Goal: Transaction & Acquisition: Purchase product/service

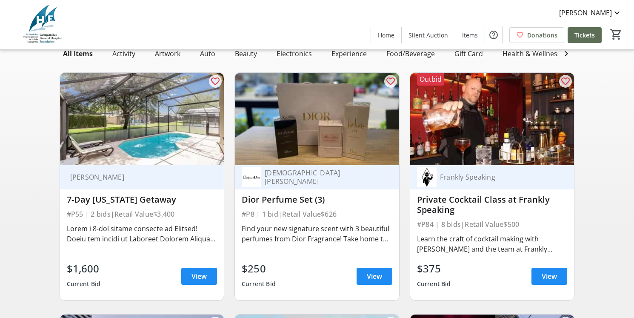
scroll to position [73, 0]
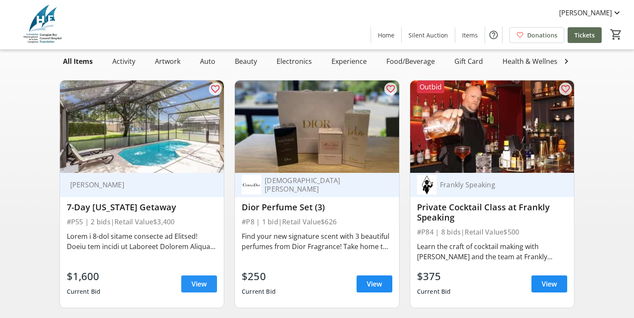
click at [196, 280] on span "View" at bounding box center [198, 284] width 15 height 10
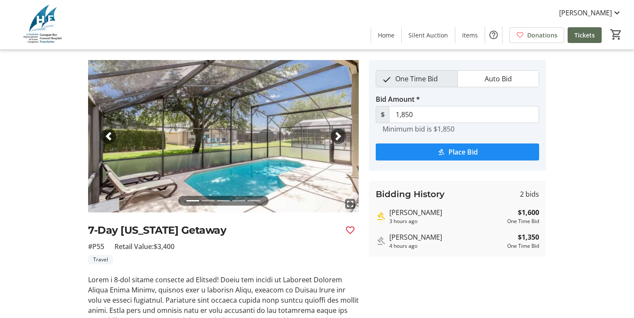
scroll to position [18, 0]
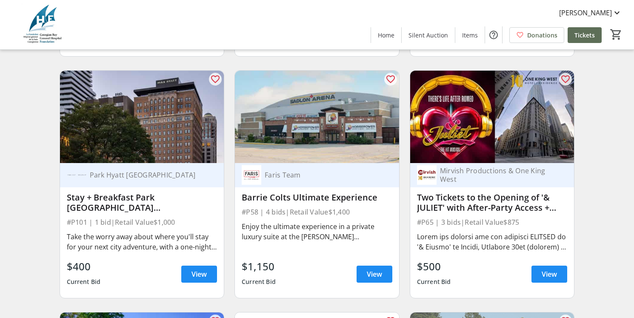
scroll to position [321, 0]
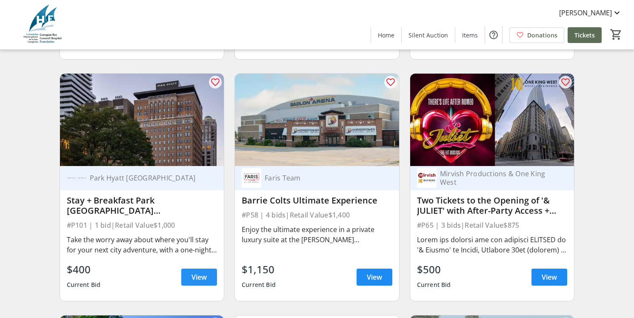
click at [200, 282] on span "View" at bounding box center [198, 277] width 15 height 10
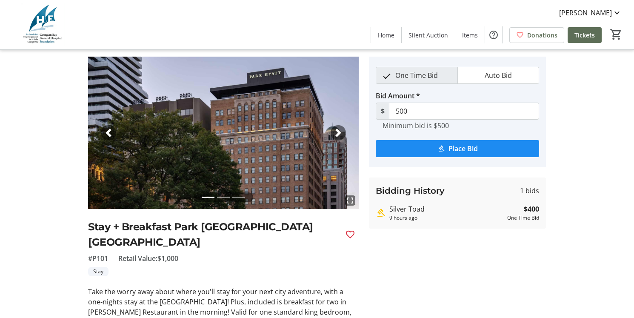
scroll to position [23, 0]
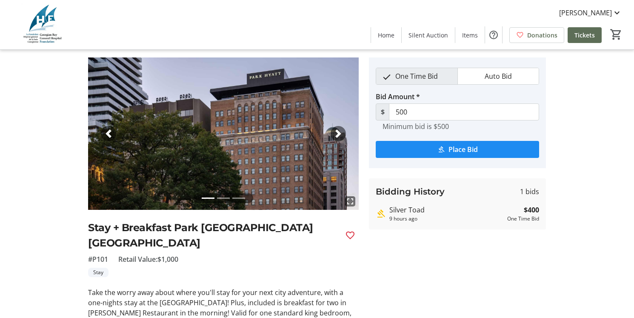
click at [336, 123] on img at bounding box center [223, 133] width 270 height 152
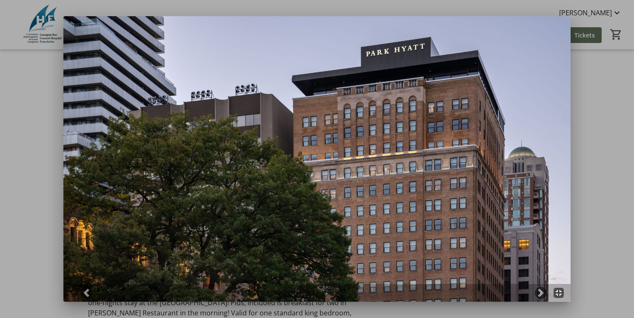
click at [557, 178] on img at bounding box center [316, 158] width 507 height 285
click at [540, 293] on span at bounding box center [540, 292] width 9 height 9
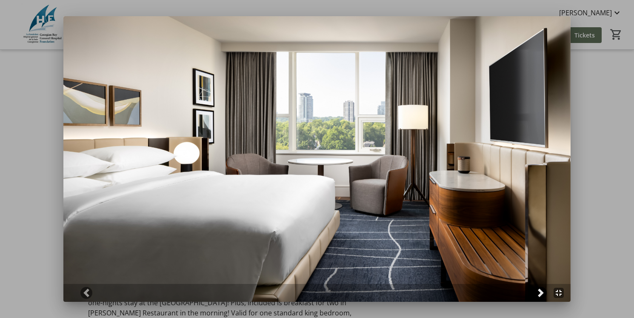
click at [540, 292] on span at bounding box center [540, 292] width 9 height 9
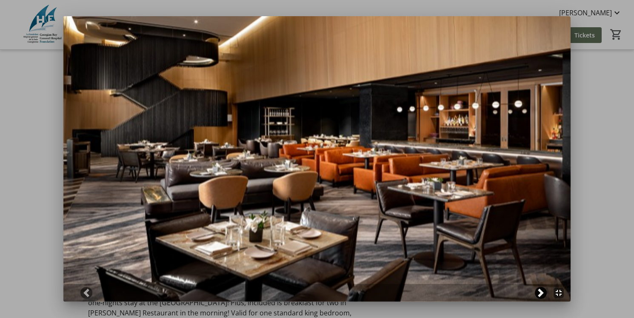
click at [540, 292] on span at bounding box center [540, 292] width 9 height 9
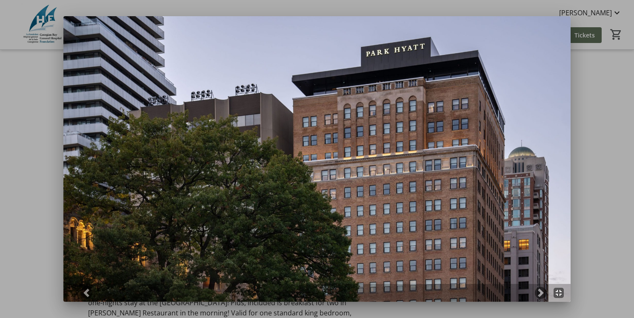
click at [609, 222] on div at bounding box center [317, 159] width 634 height 318
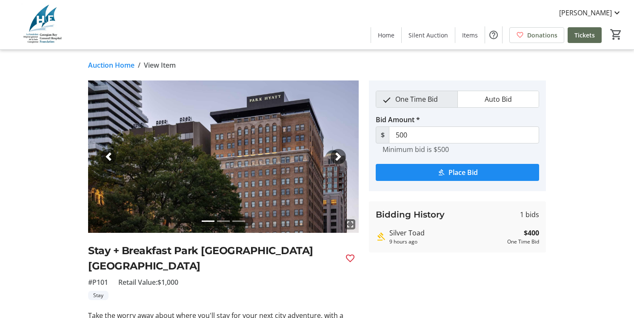
scroll to position [23, 0]
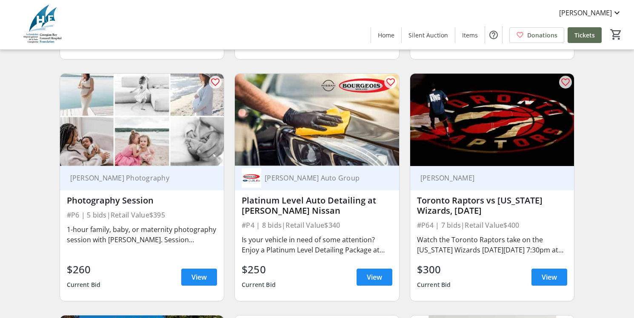
scroll to position [806, 0]
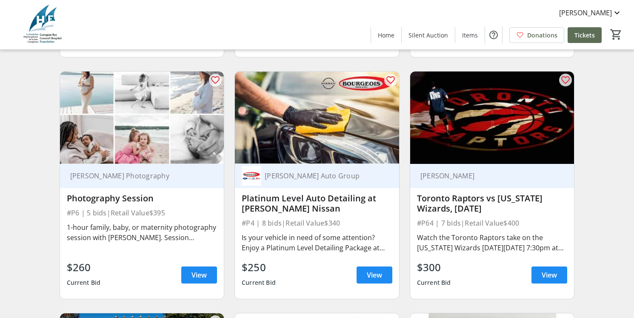
click at [609, 222] on div "Search Filter timer_outline Ends in 2d 23h 44m 25s All Items Activity Artwork A…" at bounding box center [317, 281] width 630 height 1979
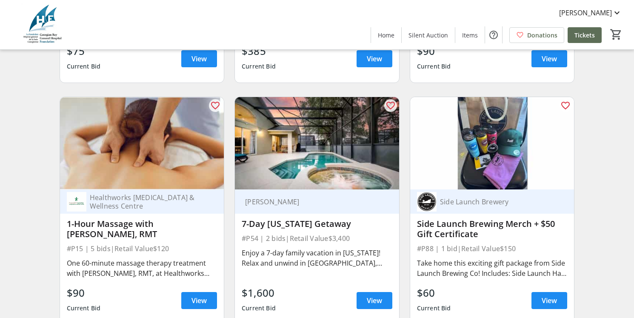
scroll to position [1745, 0]
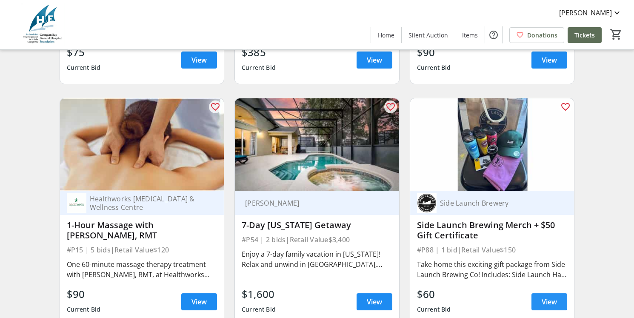
click at [561, 305] on span at bounding box center [549, 301] width 36 height 20
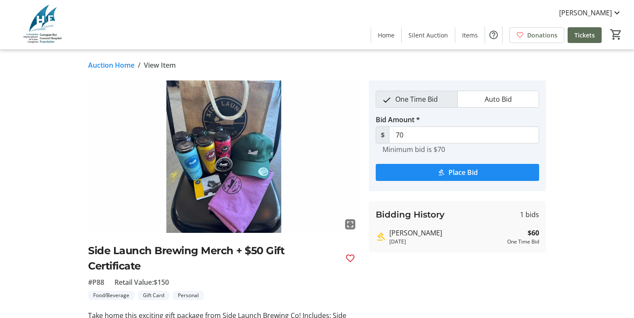
click at [306, 207] on img at bounding box center [223, 156] width 270 height 152
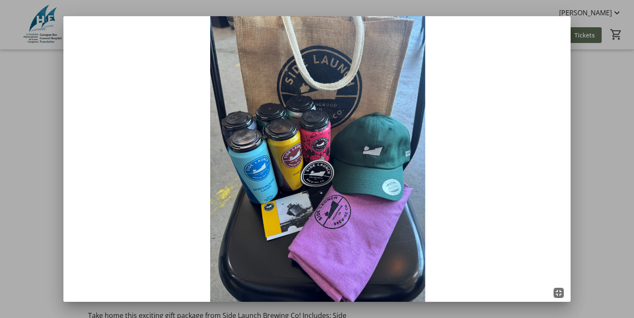
click at [549, 153] on img at bounding box center [316, 158] width 507 height 285
click at [617, 174] on div at bounding box center [317, 159] width 634 height 318
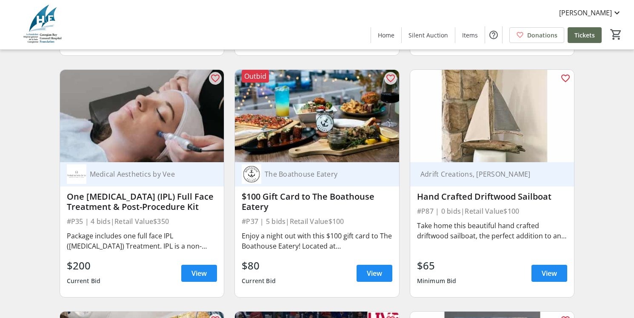
scroll to position [3458, 0]
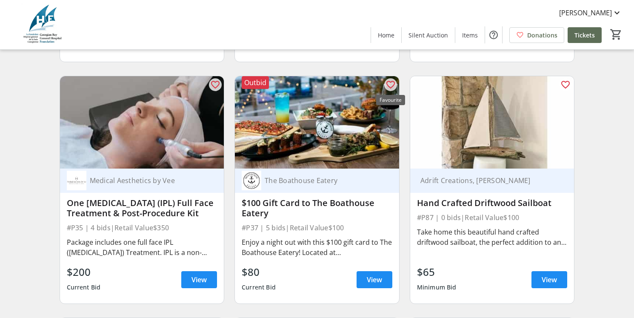
click at [387, 87] on mat-icon "favorite_outline" at bounding box center [390, 85] width 10 height 10
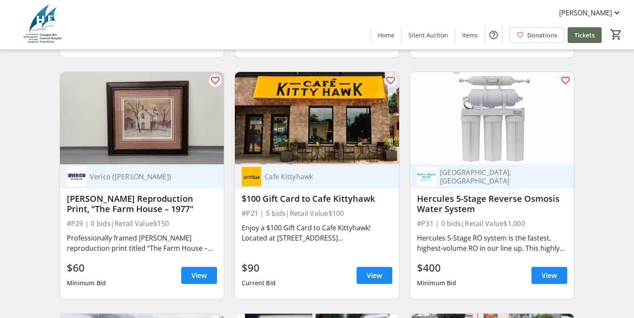
scroll to position [5383, 0]
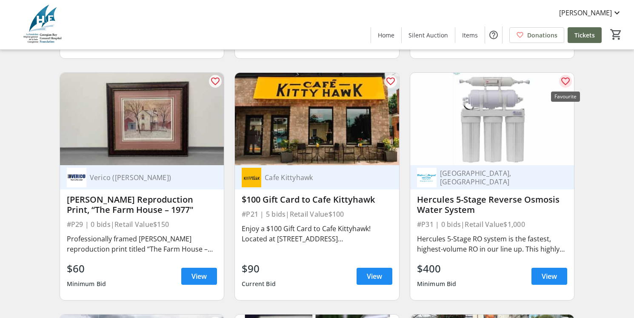
click at [563, 80] on mat-icon "favorite_outline" at bounding box center [565, 81] width 10 height 10
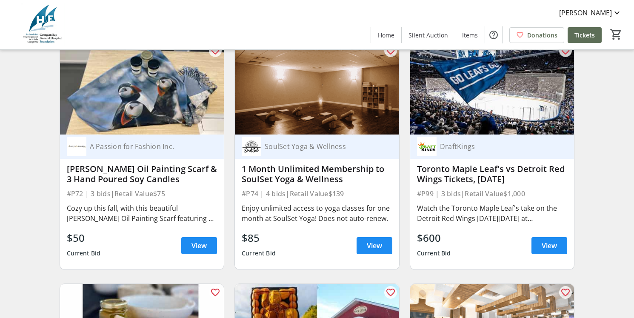
scroll to position [7106, 0]
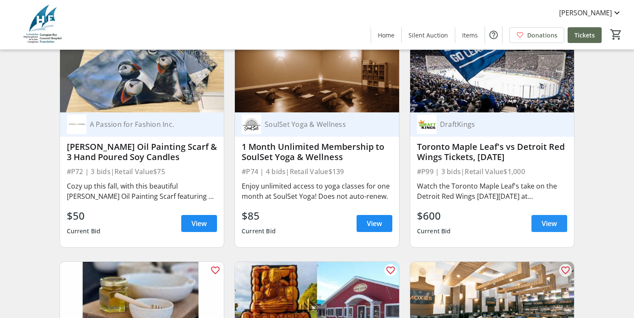
click at [543, 219] on span "View" at bounding box center [548, 223] width 15 height 10
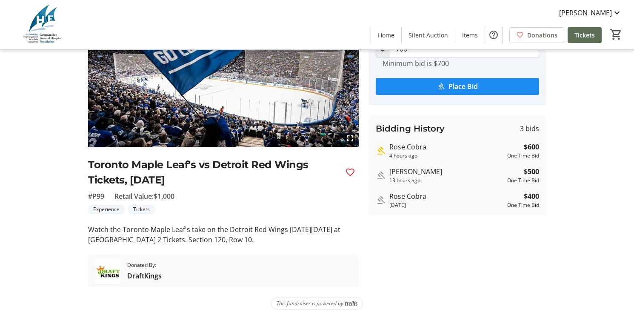
scroll to position [85, 0]
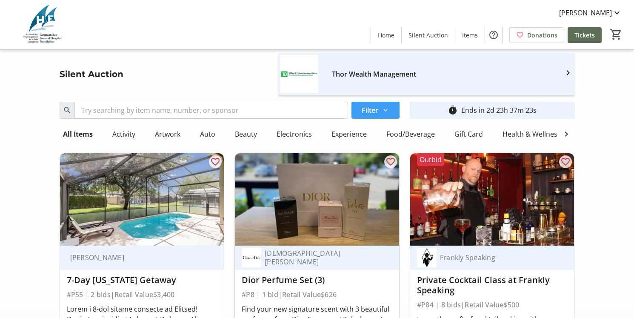
click at [381, 113] on mat-icon at bounding box center [385, 110] width 8 height 8
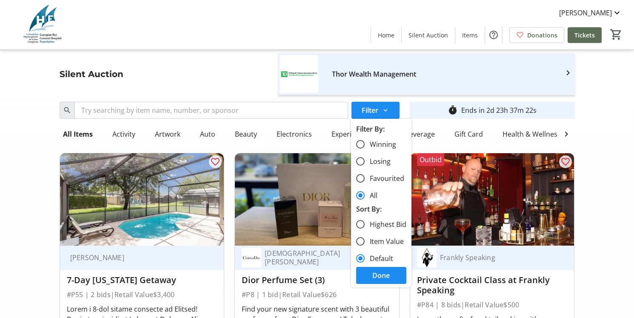
click at [379, 180] on label "Favourited" at bounding box center [384, 178] width 40 height 10
click at [364, 180] on input "Favourited" at bounding box center [360, 178] width 9 height 9
radio input "true"
click at [383, 279] on span "Done" at bounding box center [380, 275] width 17 height 10
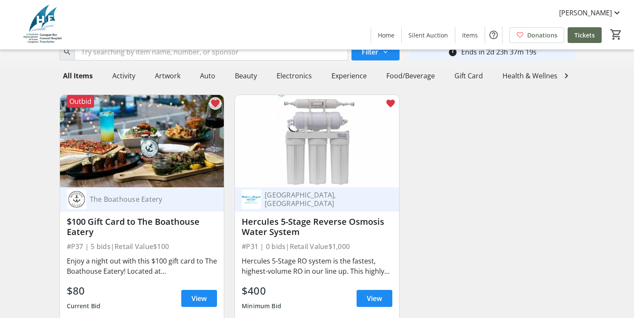
scroll to position [71, 0]
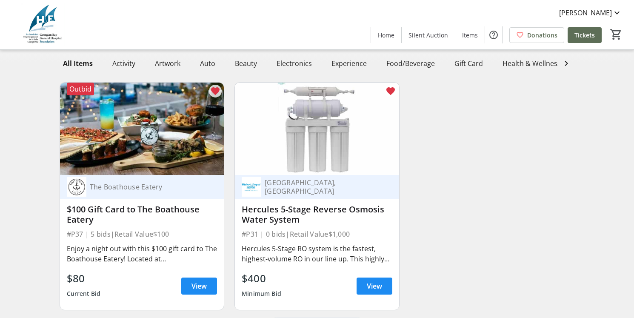
click at [307, 219] on div "Hercules 5-Stage Reverse Osmosis Water System" at bounding box center [317, 214] width 151 height 20
click at [367, 286] on span "View" at bounding box center [374, 286] width 15 height 10
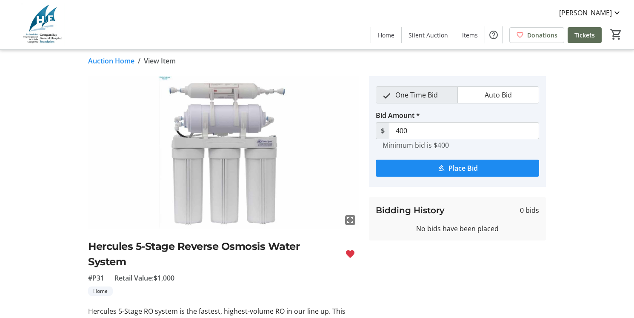
scroll to position [3, 0]
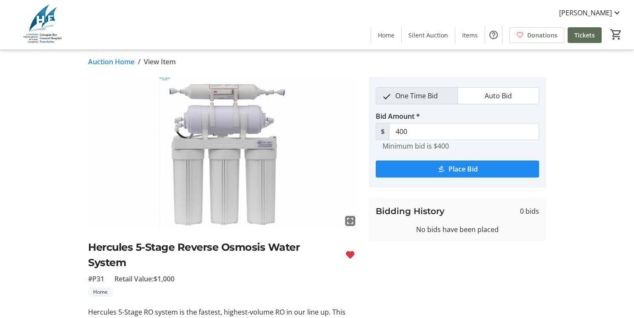
click at [230, 162] on img at bounding box center [223, 153] width 270 height 152
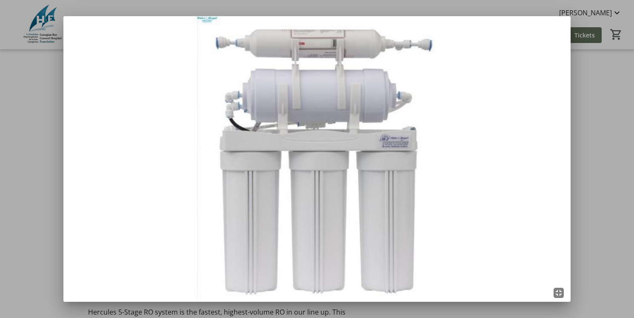
click at [45, 132] on div at bounding box center [317, 159] width 634 height 318
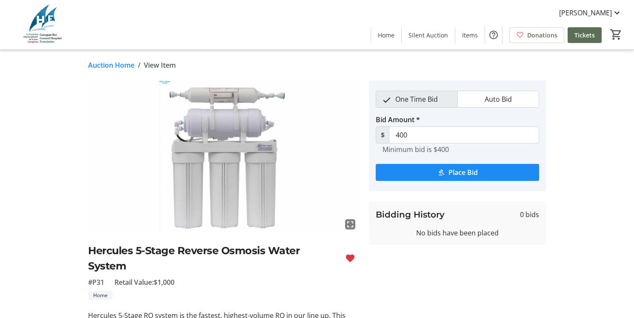
scroll to position [71, 0]
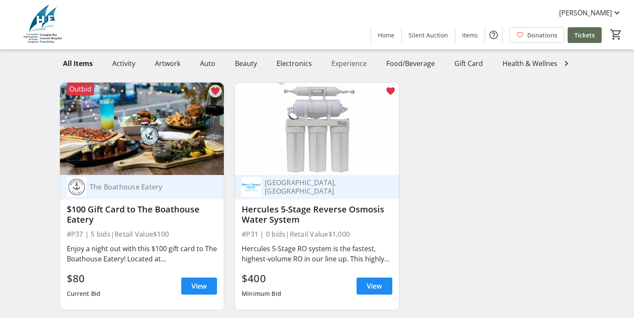
click at [336, 61] on div "Experience" at bounding box center [349, 63] width 42 height 17
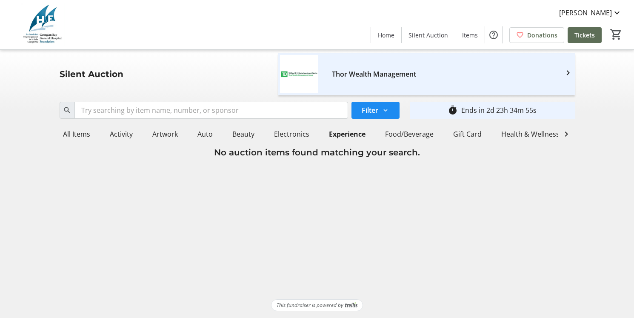
scroll to position [0, 0]
click at [126, 131] on div "Activity" at bounding box center [121, 133] width 30 height 17
click at [68, 136] on div "All Items" at bounding box center [77, 133] width 34 height 17
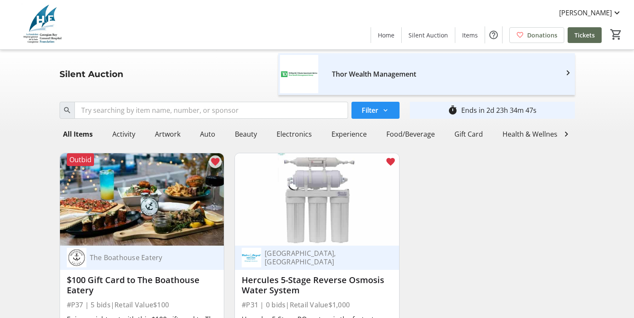
click at [387, 112] on mat-icon at bounding box center [385, 110] width 8 height 8
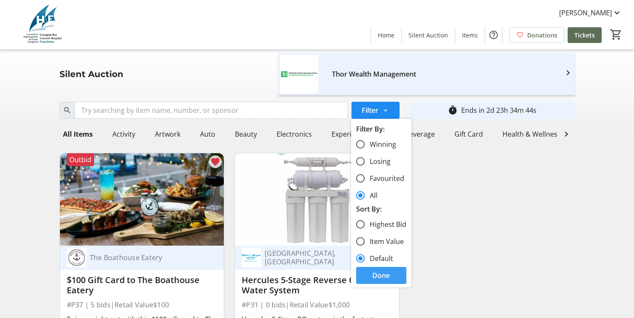
click at [373, 276] on span "Done" at bounding box center [380, 275] width 17 height 10
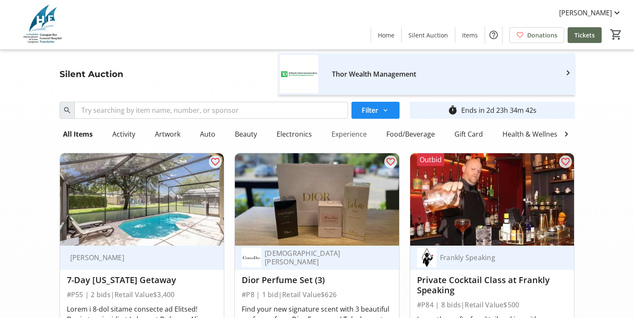
click at [334, 133] on div "Experience" at bounding box center [349, 133] width 42 height 17
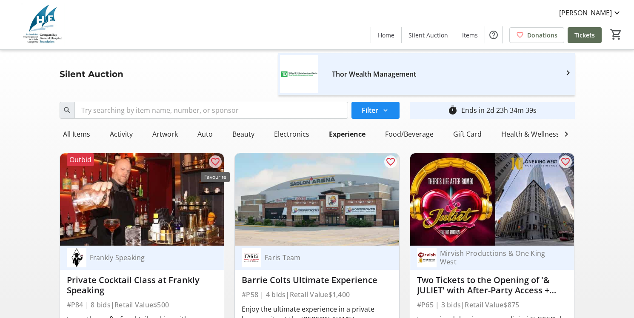
click at [217, 165] on mat-icon "favorite_outline" at bounding box center [215, 161] width 10 height 10
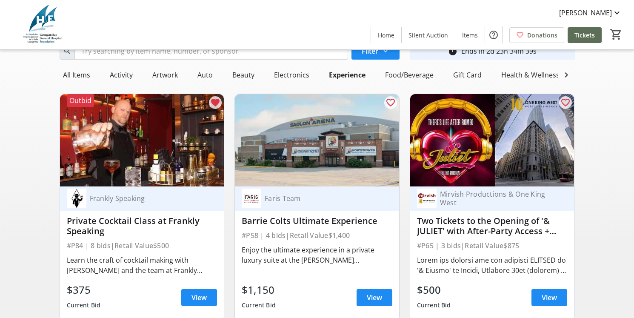
scroll to position [67, 0]
